Goal: Task Accomplishment & Management: Manage account settings

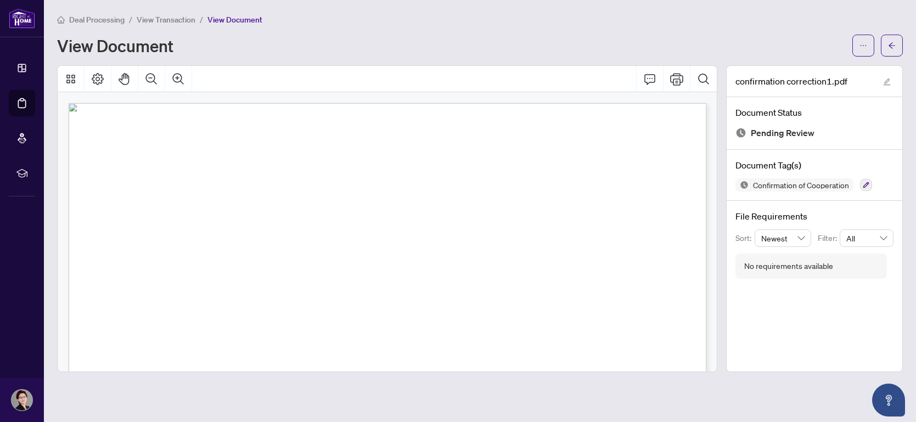
scroll to position [175, 0]
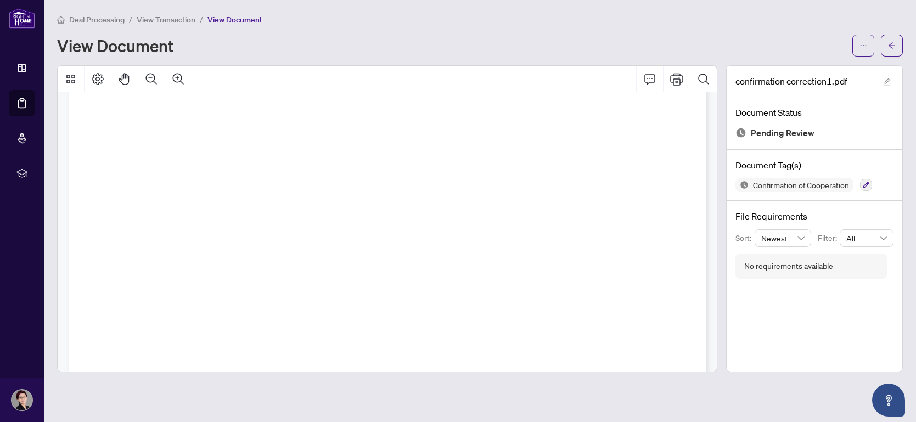
click at [912, 202] on main "Deal Processing / View Transaction / View Document View Document confirmation c…" at bounding box center [480, 211] width 872 height 422
click at [915, 233] on main "Deal Processing / View Transaction / View Document View Document confirmation c…" at bounding box center [480, 211] width 872 height 422
click at [897, 45] on button "button" at bounding box center [892, 46] width 22 height 22
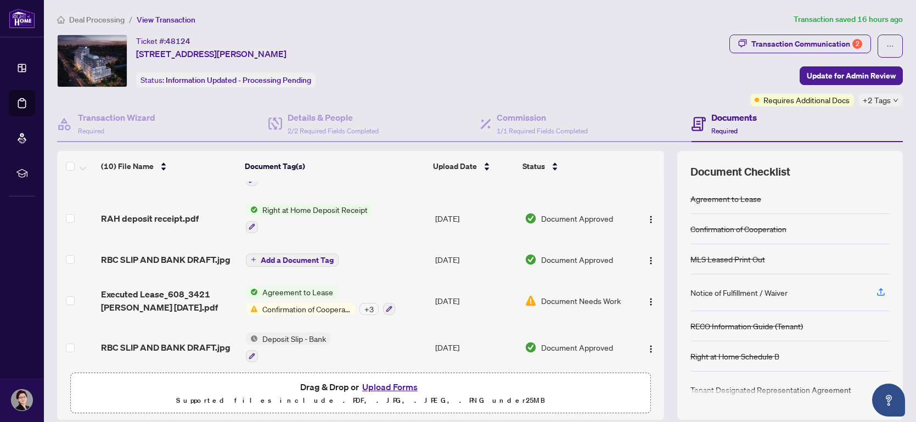
scroll to position [271, 0]
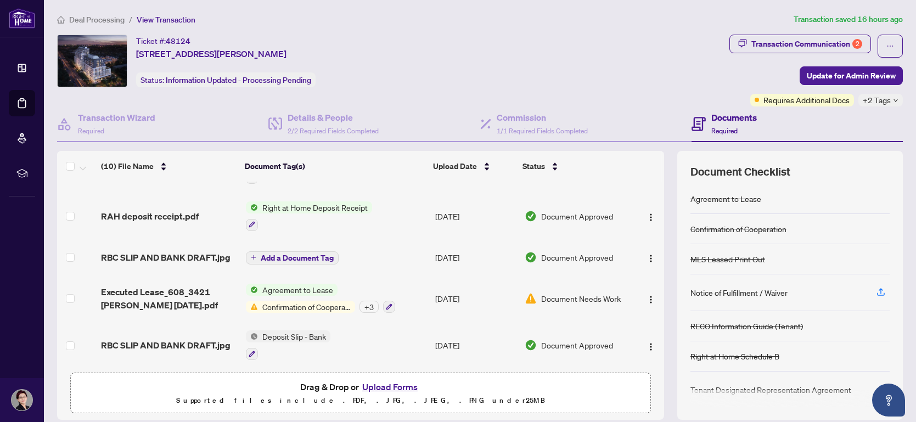
drag, startPoint x: 665, startPoint y: 339, endPoint x: 665, endPoint y: 319, distance: 19.2
click at [665, 319] on div "(10) File Name Document Tag(s) Upload Date Status confirmation correction1.pdf …" at bounding box center [479, 285] width 845 height 269
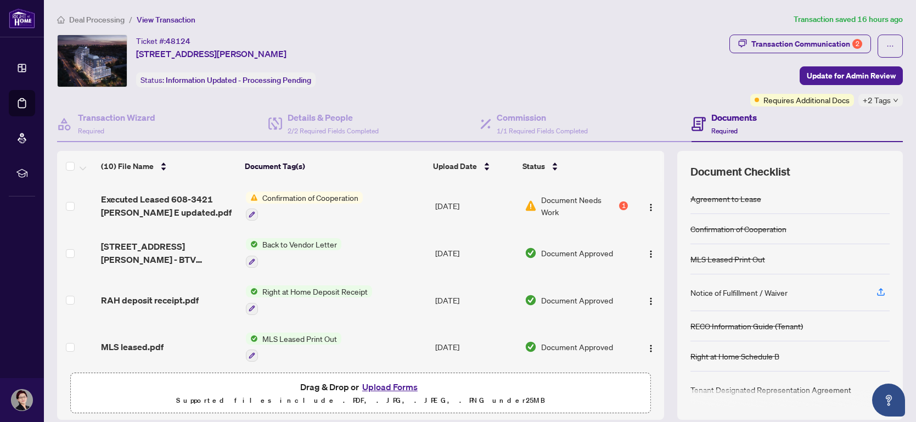
scroll to position [90, 0]
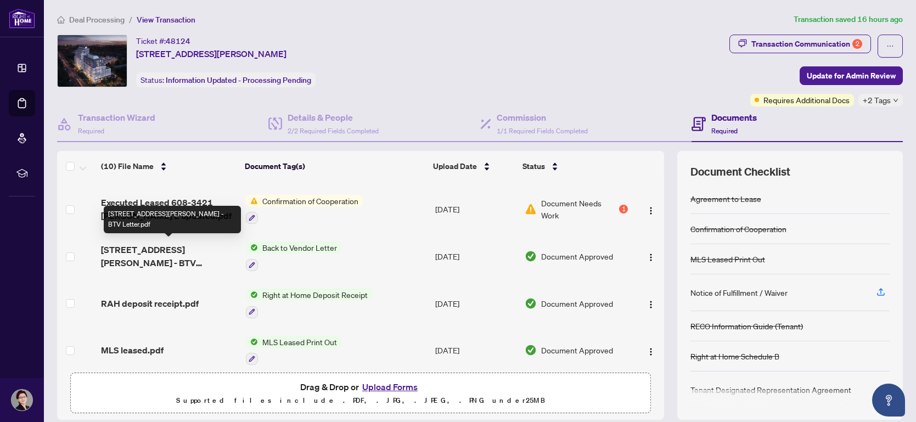
click at [154, 245] on span "[STREET_ADDRESS][PERSON_NAME] - BTV Letter.pdf" at bounding box center [169, 256] width 136 height 26
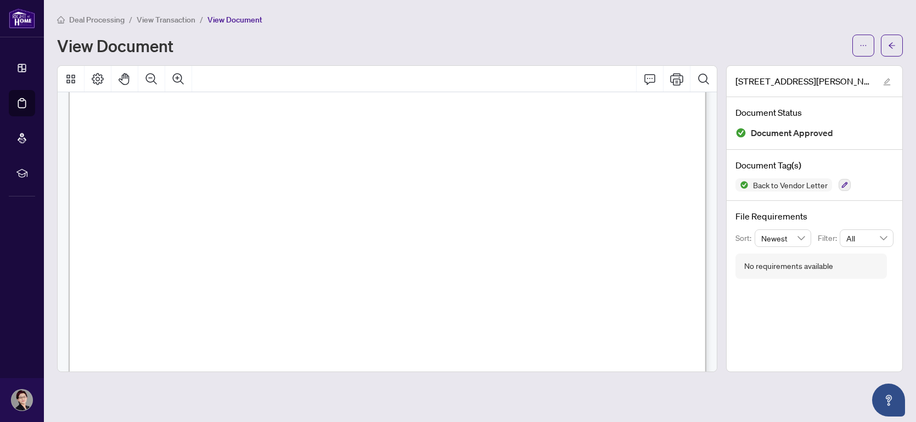
scroll to position [175, 0]
click at [889, 48] on icon "arrow-left" at bounding box center [892, 46] width 8 height 8
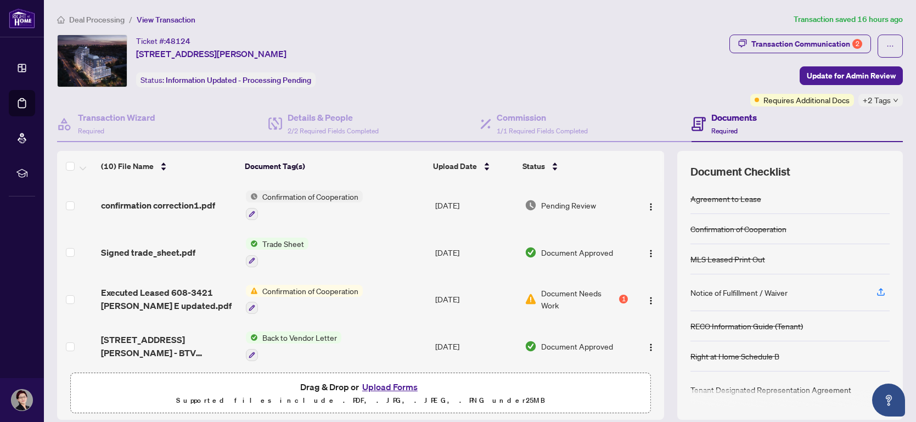
click at [86, 15] on span "Deal Processing" at bounding box center [96, 20] width 55 height 10
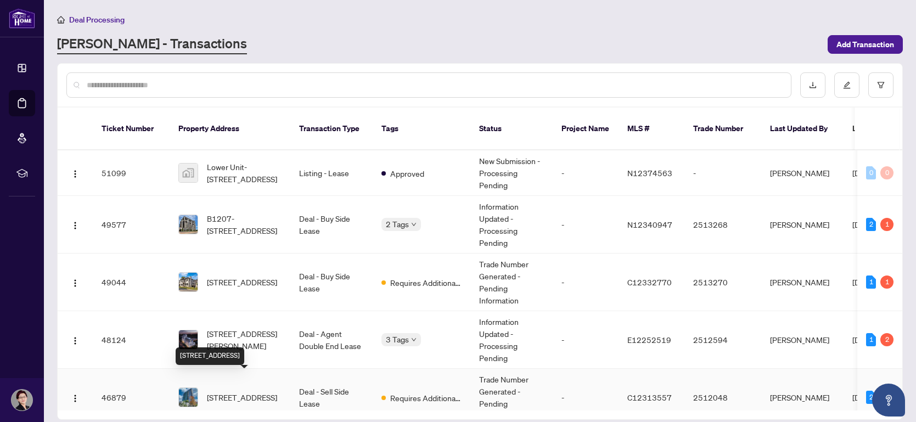
click at [251, 391] on span "[STREET_ADDRESS]" at bounding box center [242, 397] width 70 height 12
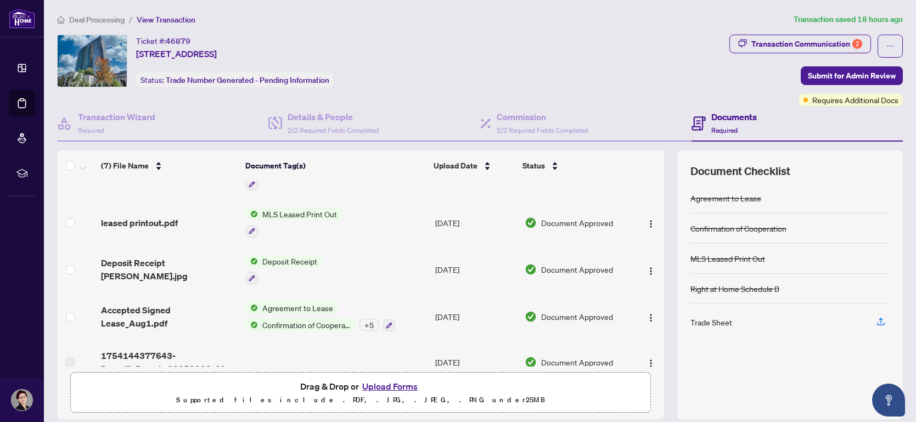
scroll to position [135, 0]
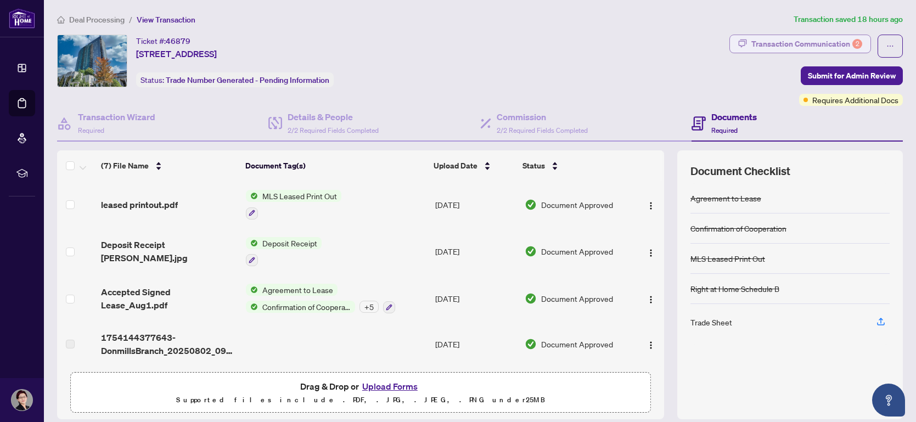
click at [820, 42] on div "Transaction Communication 2" at bounding box center [806, 44] width 111 height 18
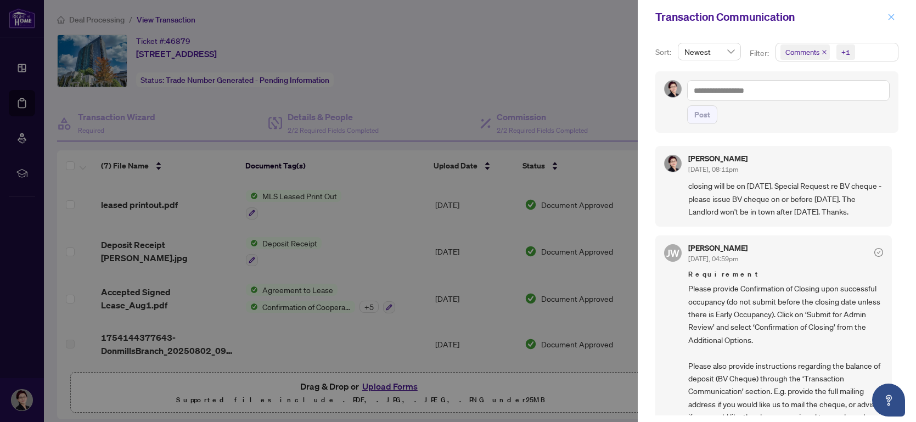
click at [894, 12] on span "button" at bounding box center [891, 17] width 8 height 18
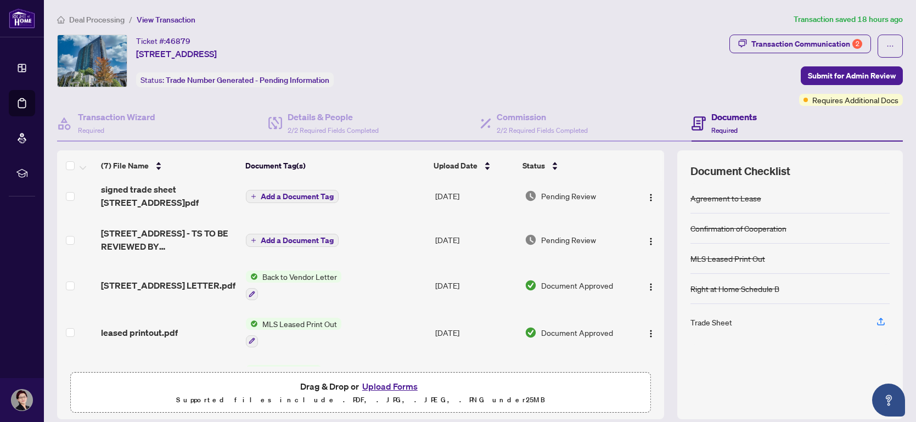
scroll to position [0, 0]
